Goal: Find specific page/section: Locate a particular part of the current website

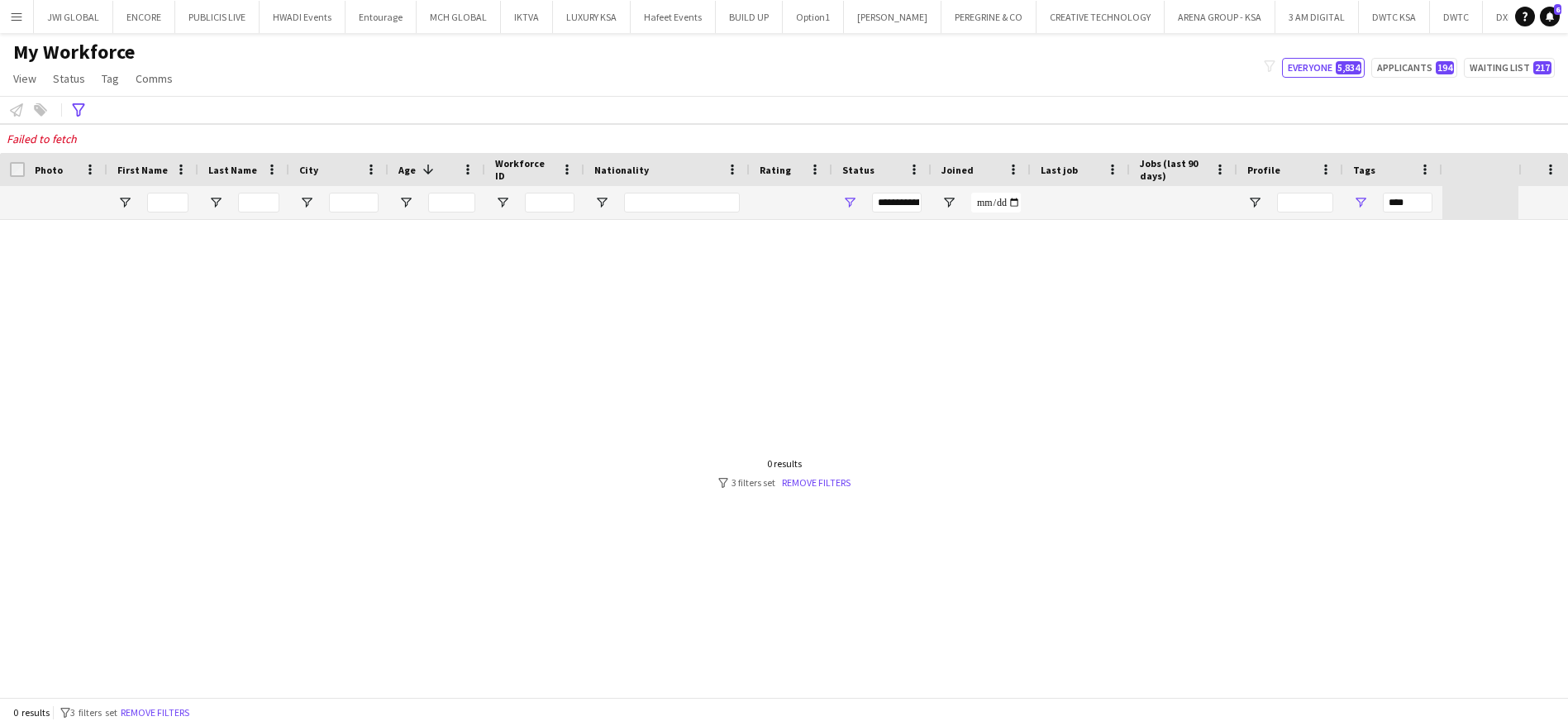
scroll to position [0, 396]
click at [77, 108] on icon "Advanced filters" at bounding box center [78, 109] width 13 height 13
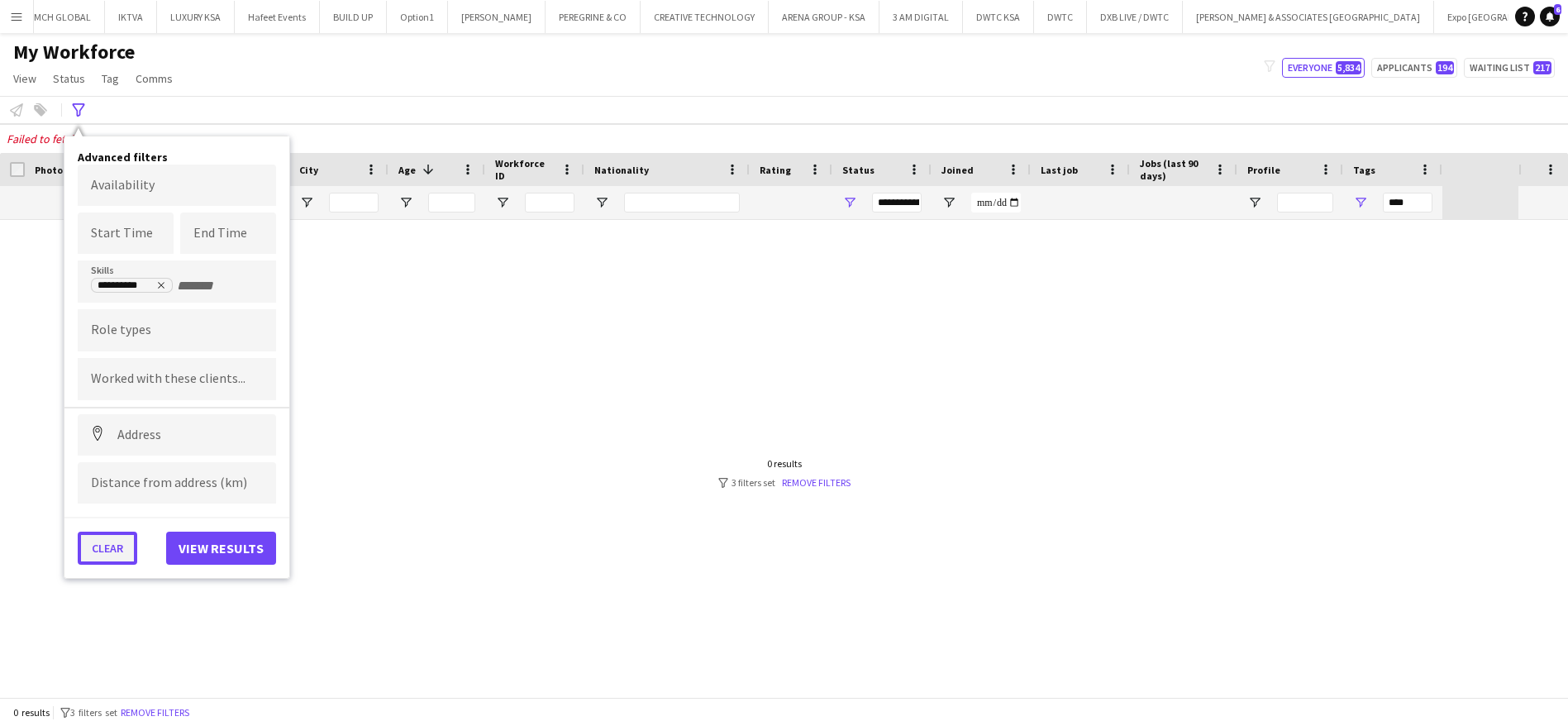
click at [98, 549] on button "Clear" at bounding box center [107, 548] width 60 height 33
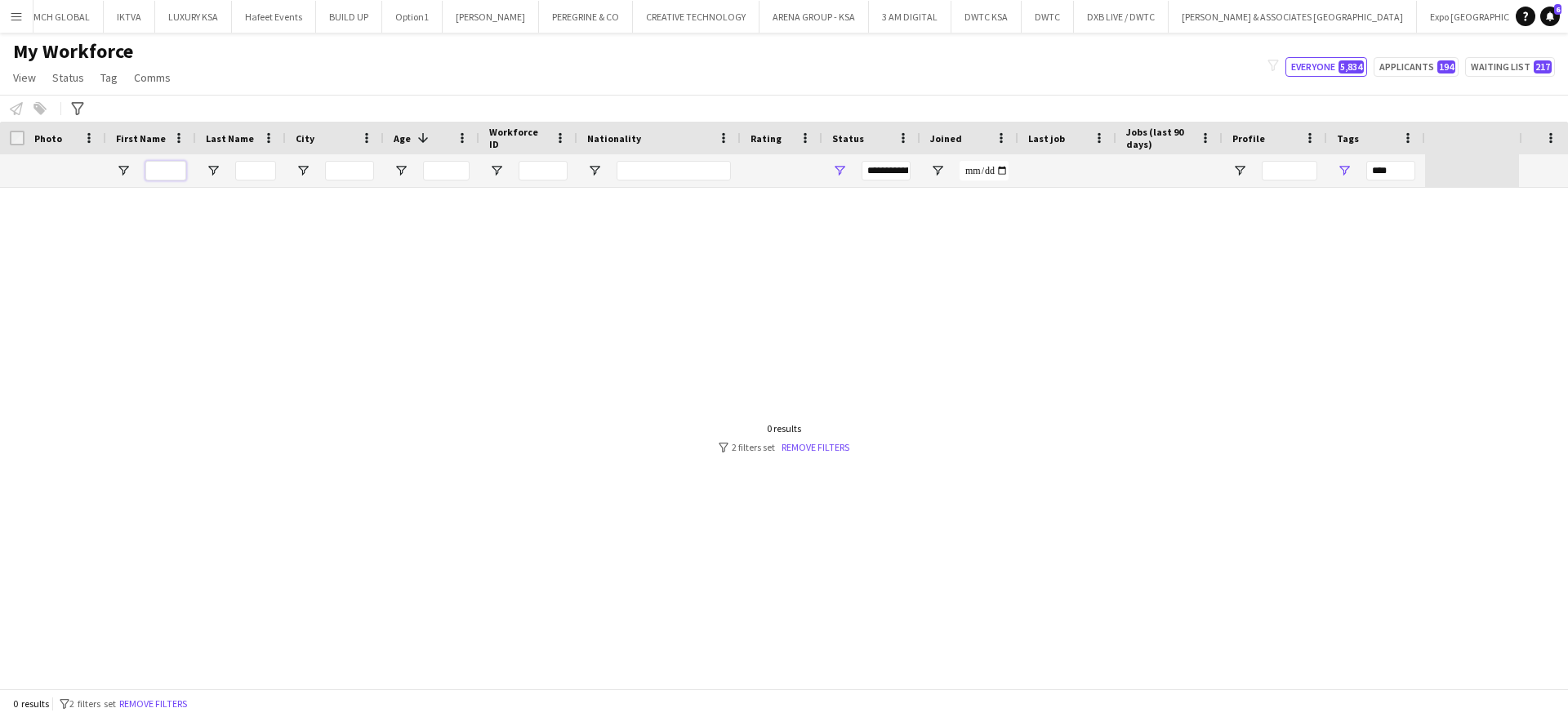
click at [180, 166] on input "First Name Filter Input" at bounding box center [166, 171] width 41 height 19
type input "*******"
click at [1391, 169] on div "***" at bounding box center [1391, 171] width 49 height 19
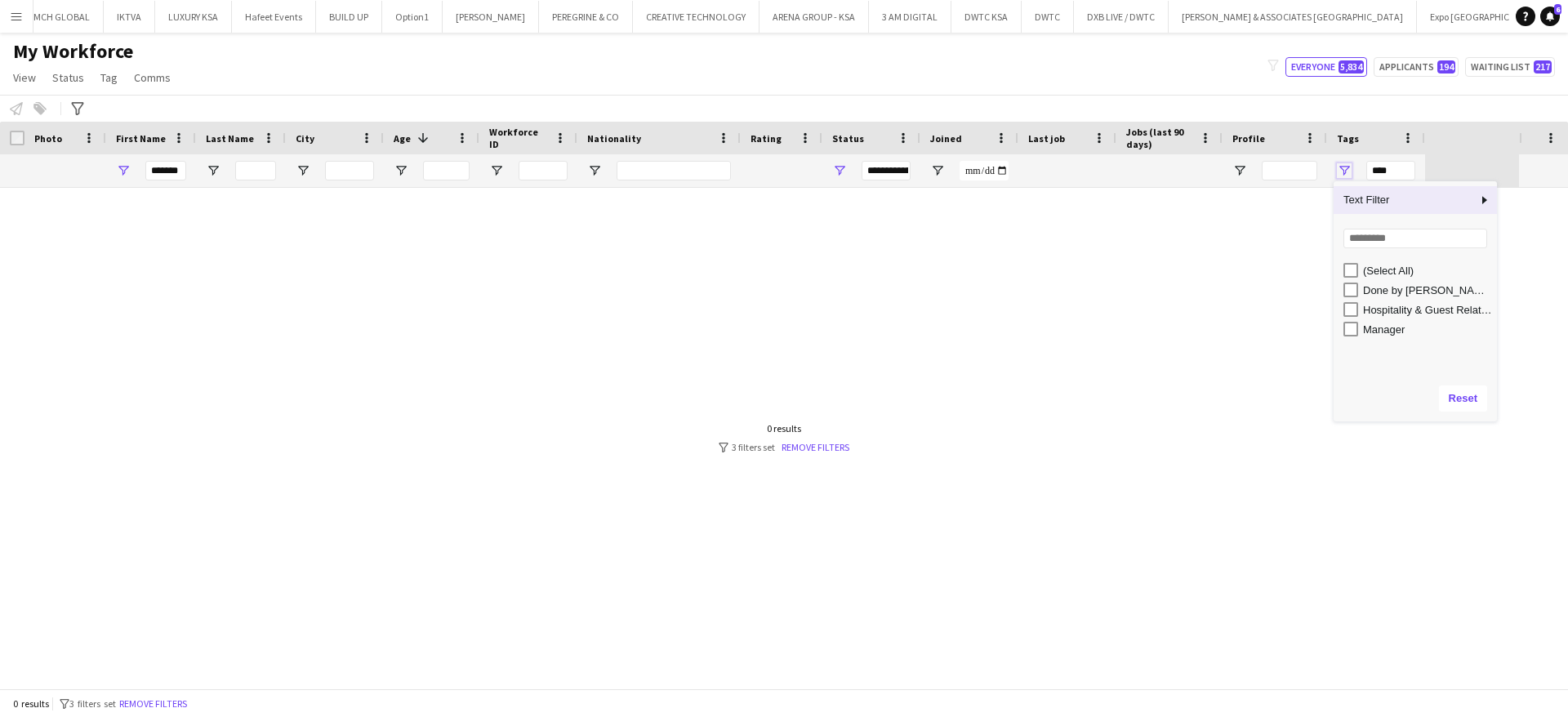
click at [1341, 171] on span "Open Filter Menu" at bounding box center [1343, 171] width 15 height 15
click at [1472, 405] on button "Reset" at bounding box center [1463, 398] width 48 height 26
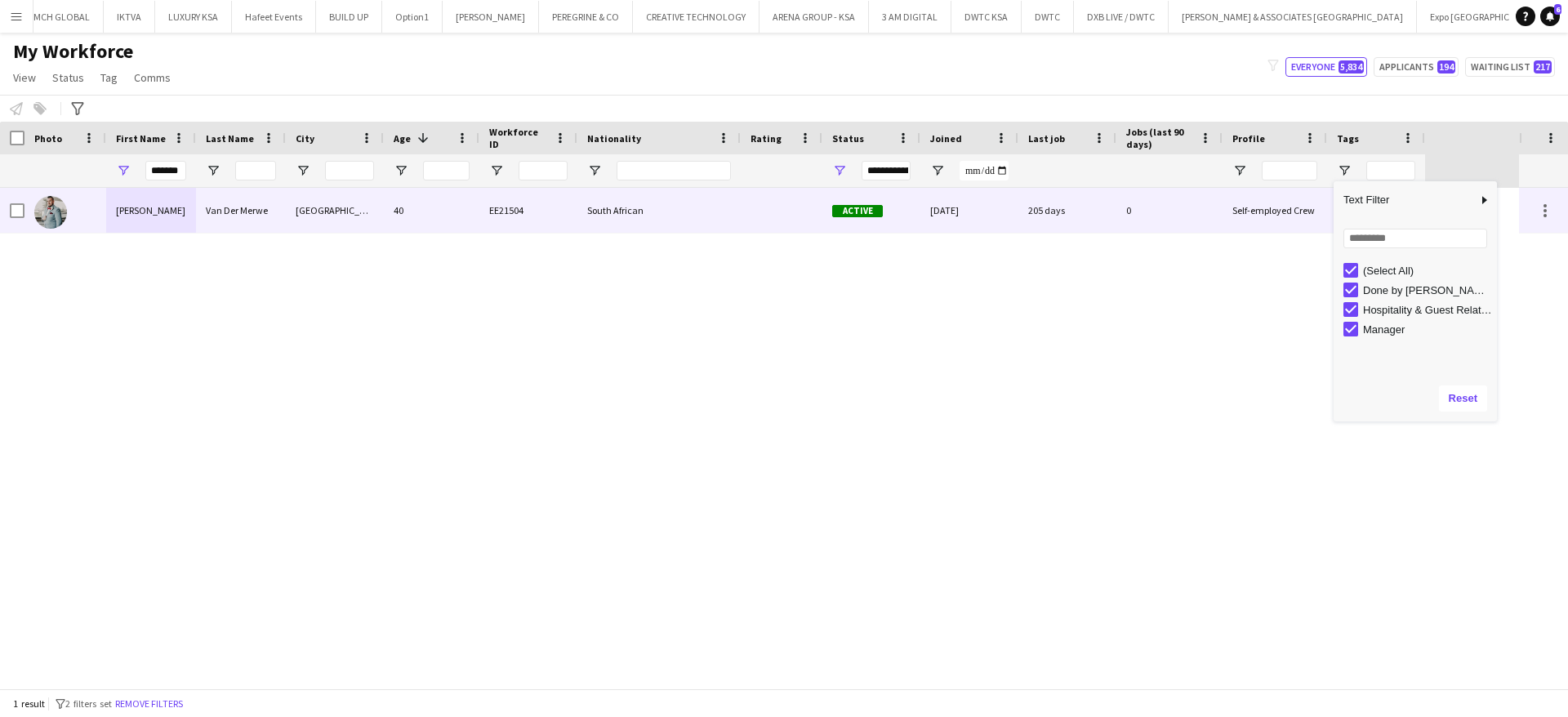
click at [164, 209] on div "[PERSON_NAME]" at bounding box center [151, 210] width 90 height 45
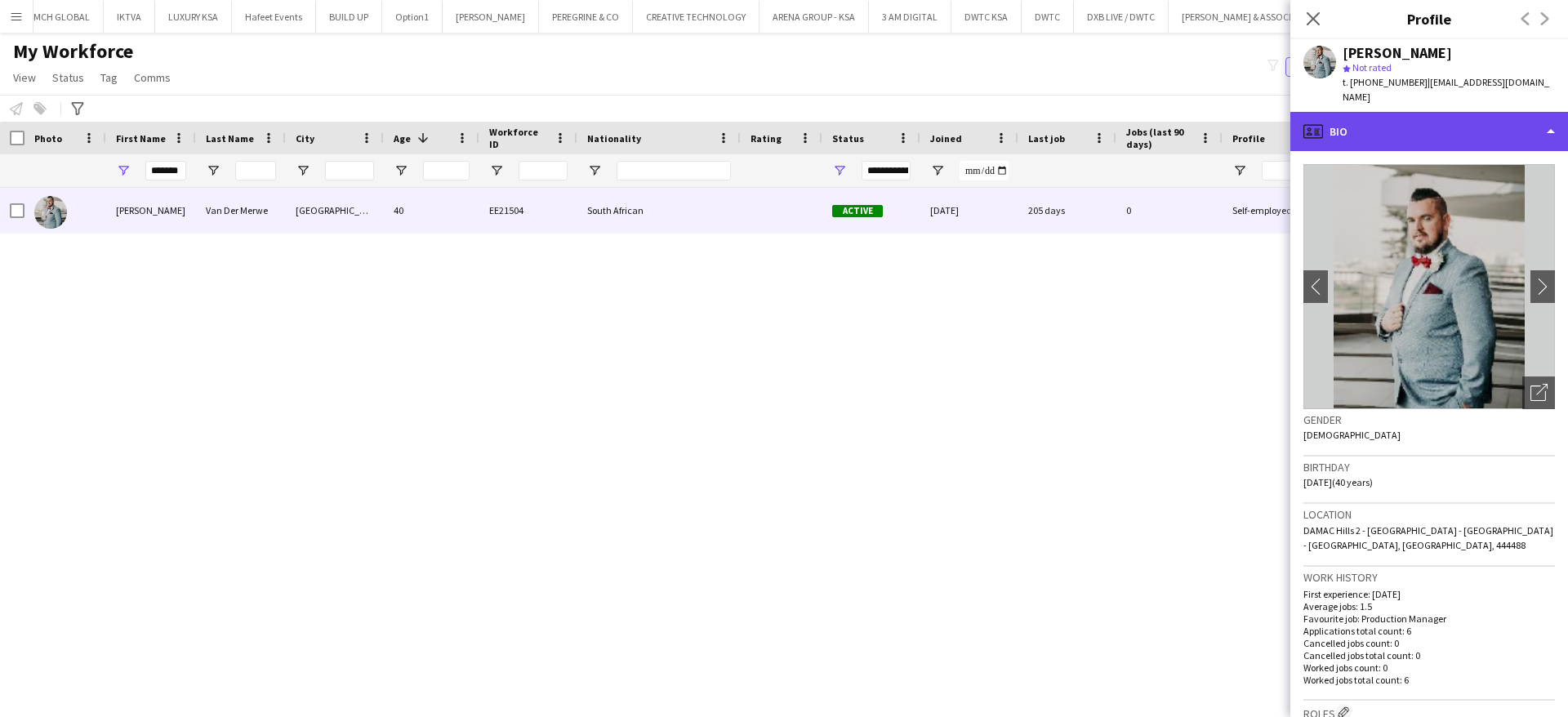
click at [1424, 112] on div "profile Bio" at bounding box center [1428, 131] width 277 height 39
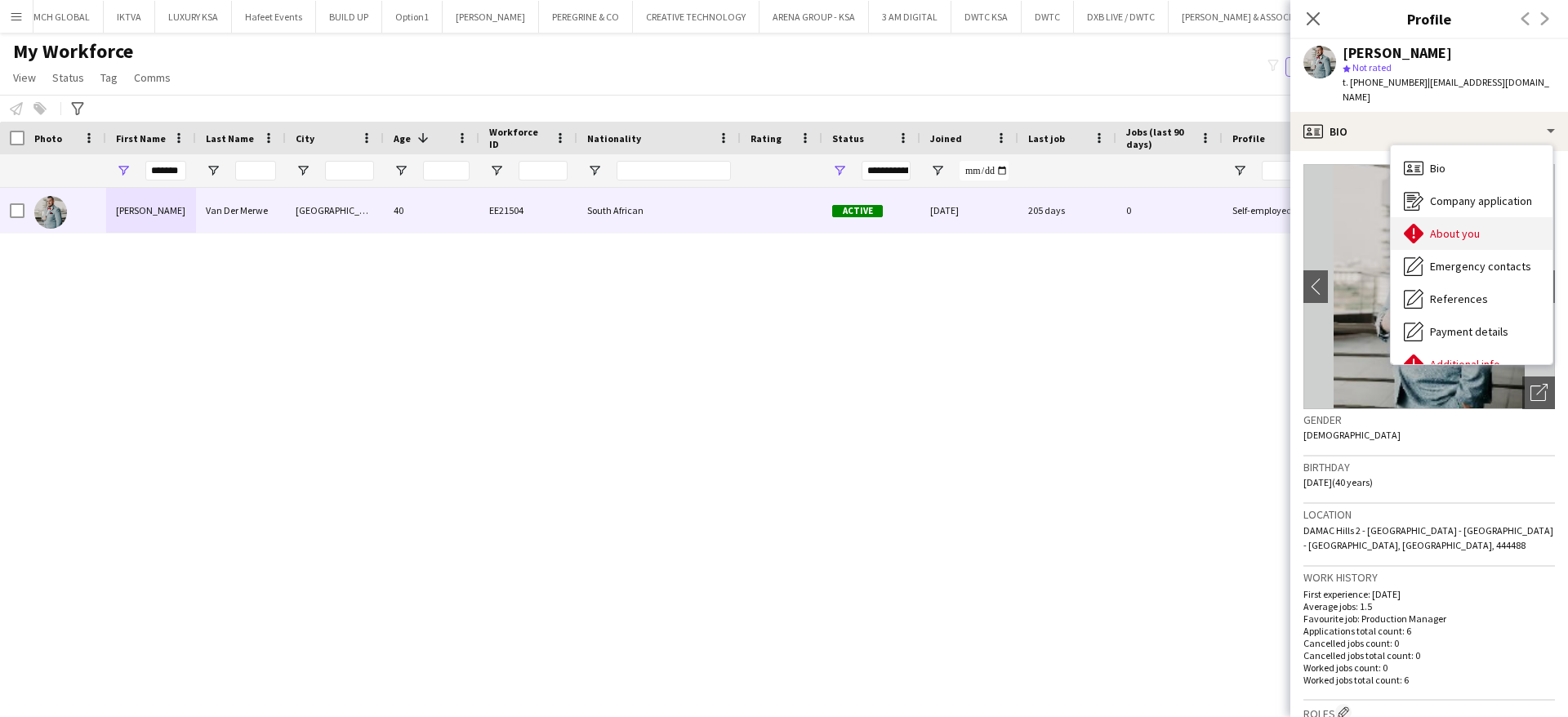
click at [1496, 217] on div "About you About you" at bounding box center [1471, 234] width 162 height 33
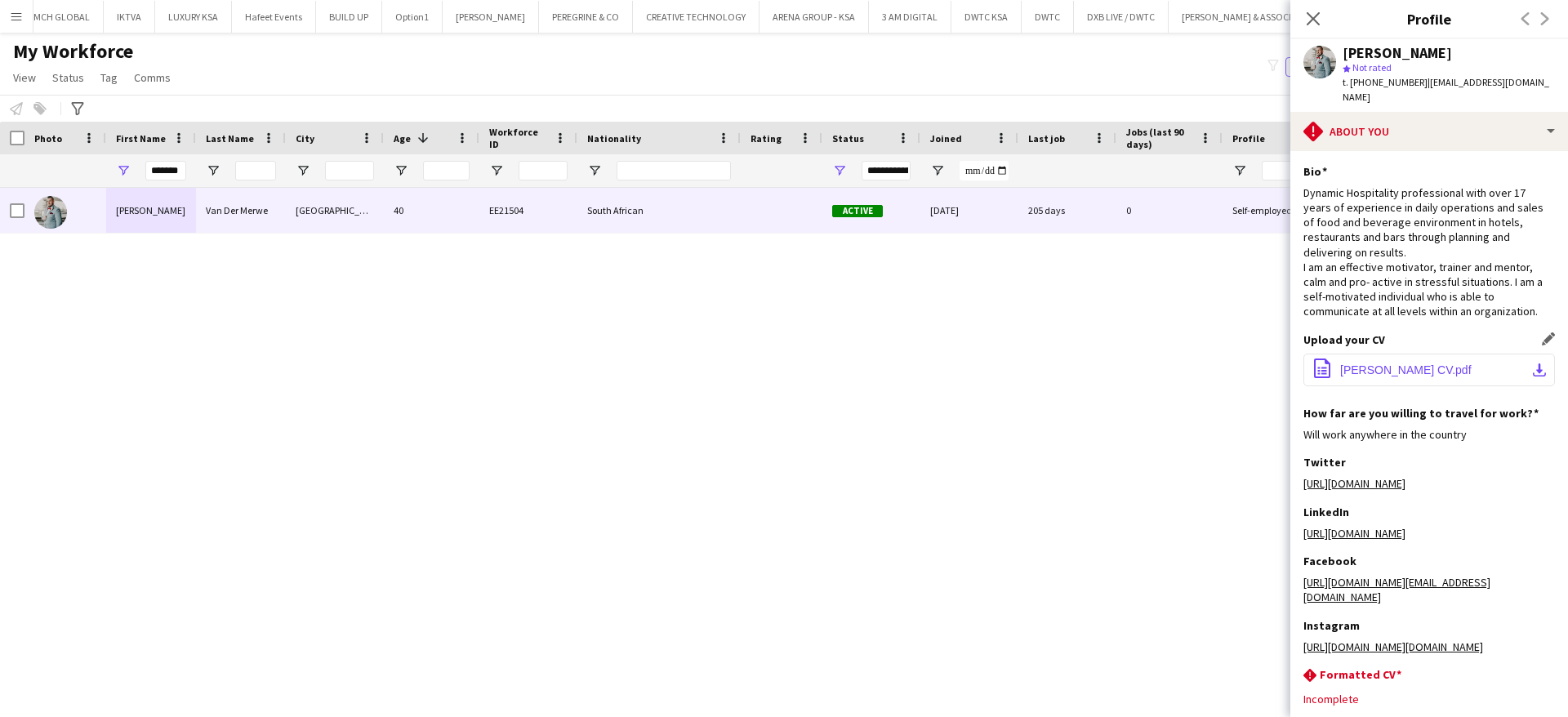
click at [1418, 366] on button "office-file-sheet [PERSON_NAME] CV.pdf download-bottom" at bounding box center [1429, 370] width 252 height 33
